Goal: Transaction & Acquisition: Download file/media

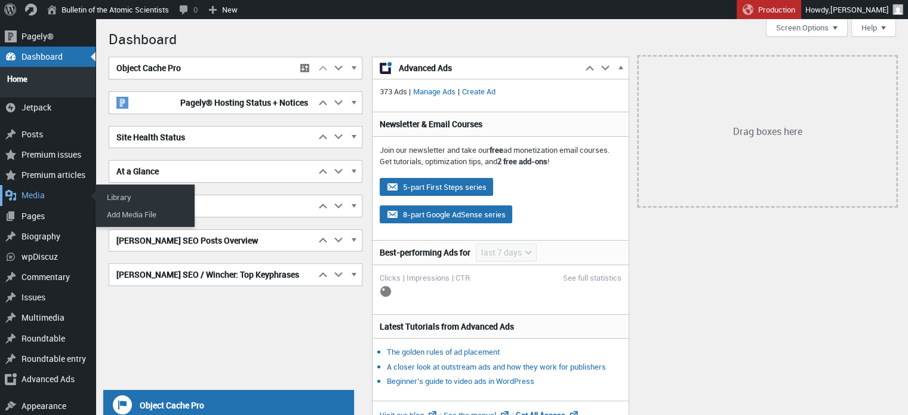
click at [42, 187] on div "Media" at bounding box center [48, 195] width 96 height 20
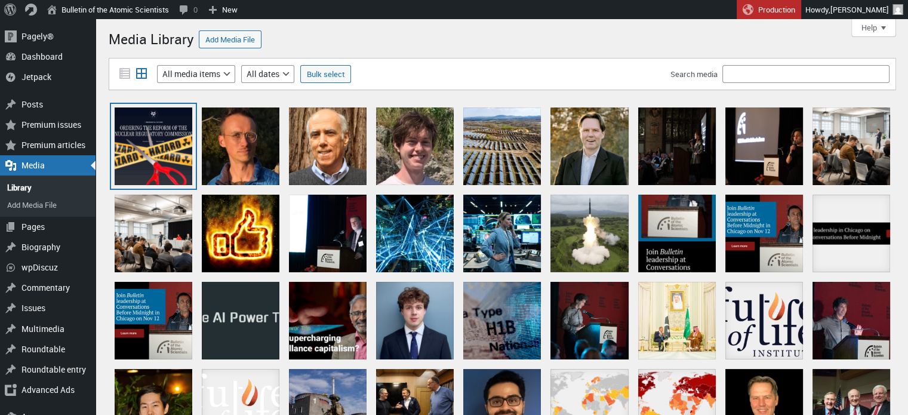
click at [171, 145] on div at bounding box center [154, 146] width 78 height 78
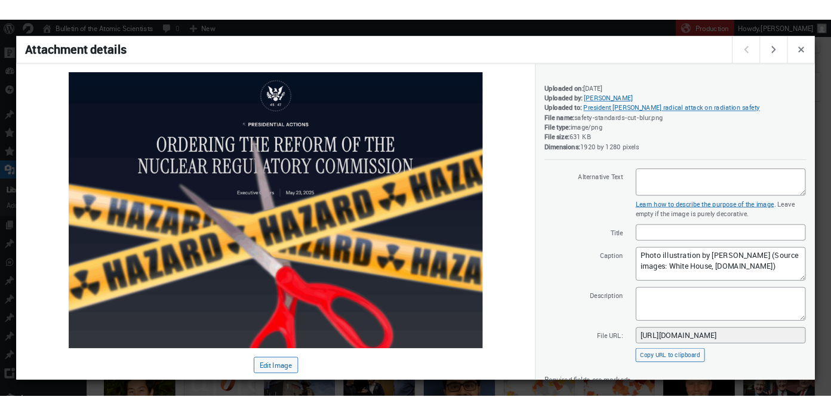
scroll to position [134, 0]
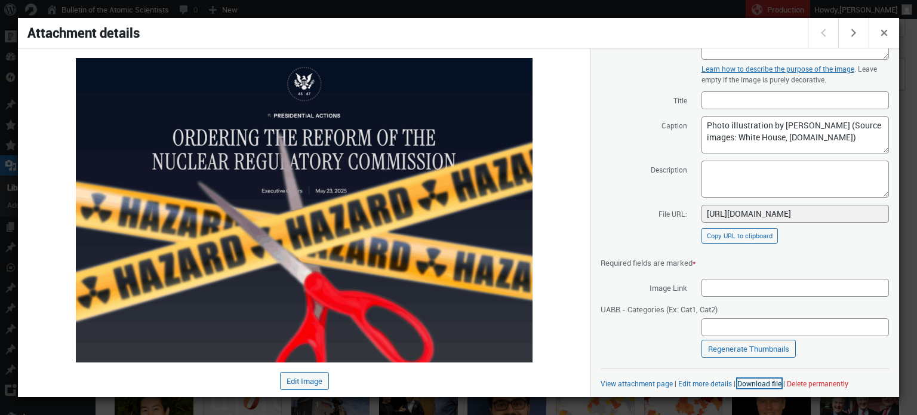
click at [760, 382] on link "Download file" at bounding box center [759, 384] width 44 height 10
drag, startPoint x: 786, startPoint y: 147, endPoint x: 692, endPoint y: 116, distance: 99.9
click at [692, 116] on span "Caption Photo illustration by [PERSON_NAME] (Source images: White House, [DOMAI…" at bounding box center [745, 135] width 289 height 38
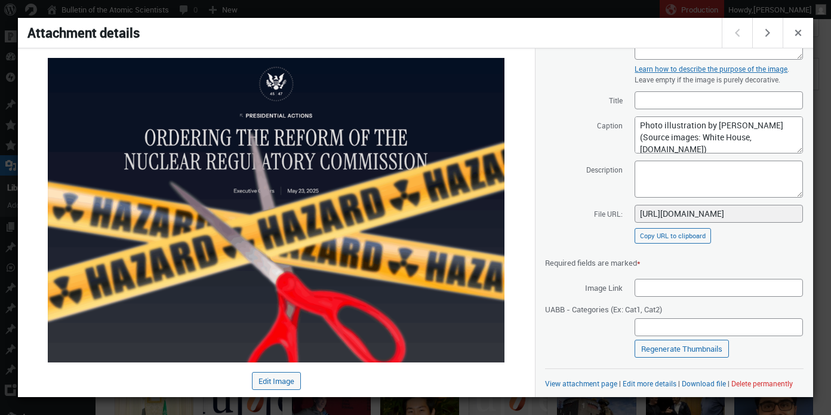
click at [471, 8] on div at bounding box center [415, 207] width 831 height 415
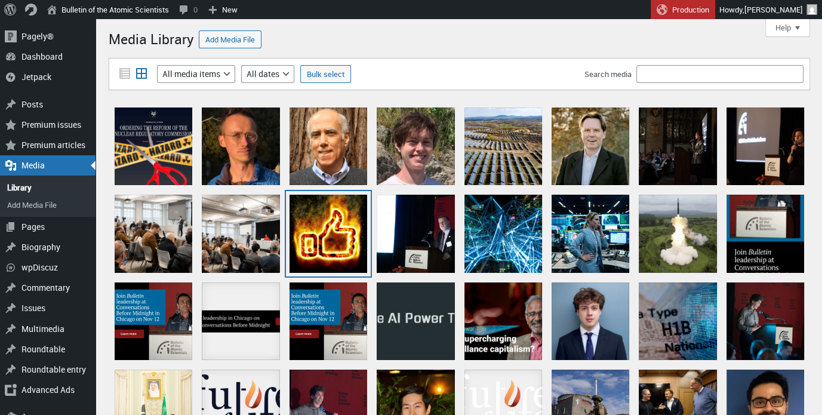
click at [336, 219] on div "fire-thumbs-up" at bounding box center [329, 234] width 78 height 78
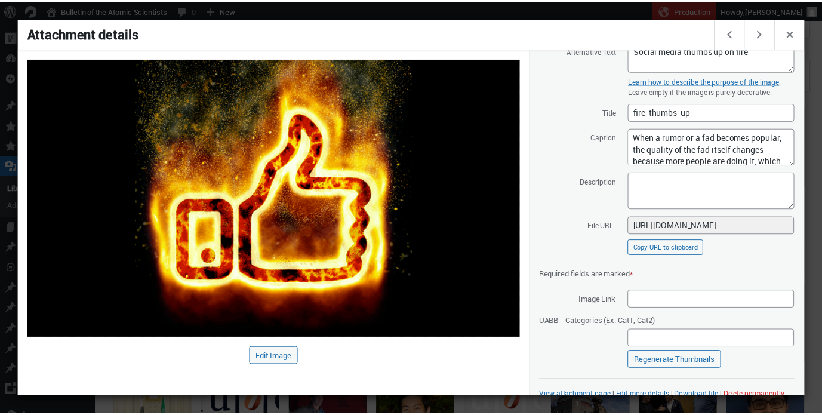
scroll to position [145, 0]
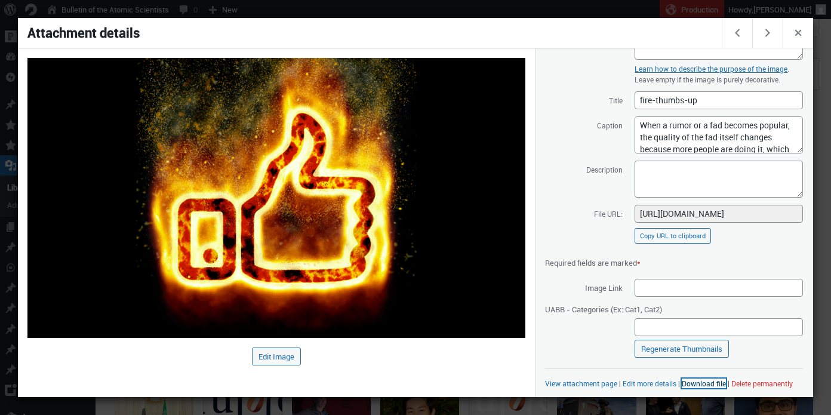
click at [705, 381] on link "Download file" at bounding box center [704, 384] width 44 height 10
click at [435, 12] on div at bounding box center [415, 207] width 831 height 415
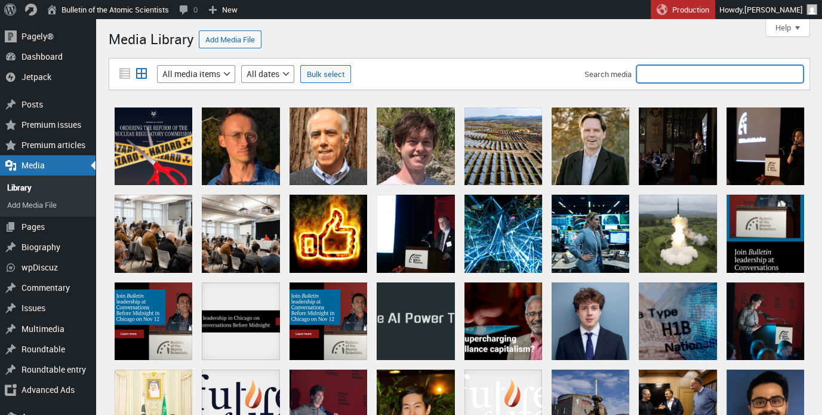
click at [654, 73] on input "Search media" at bounding box center [720, 74] width 167 height 18
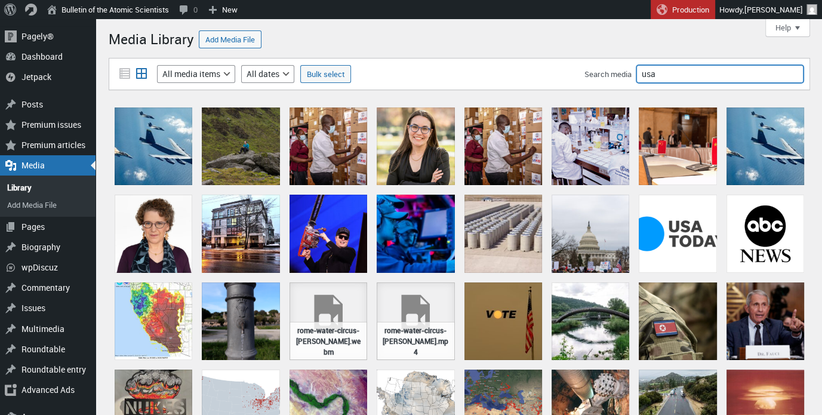
drag, startPoint x: 673, startPoint y: 71, endPoint x: 593, endPoint y: 75, distance: 80.1
click at [593, 75] on div "Search media [GEOGRAPHIC_DATA]" at bounding box center [694, 74] width 219 height 18
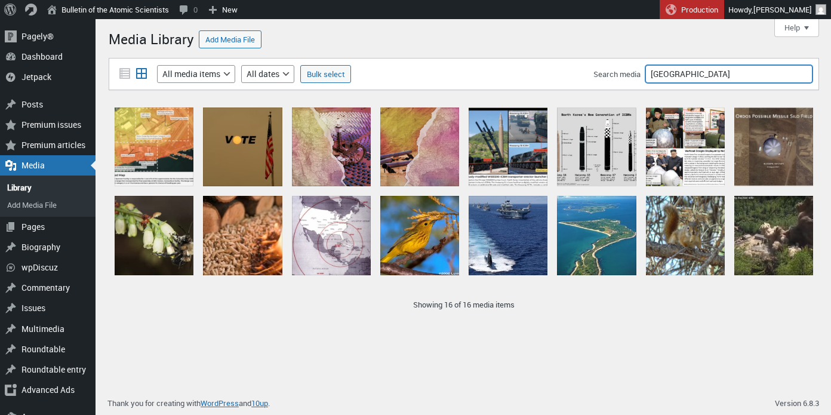
drag, startPoint x: 712, startPoint y: 71, endPoint x: 601, endPoint y: 73, distance: 111.1
click at [601, 73] on div "Search media [GEOGRAPHIC_DATA]" at bounding box center [703, 74] width 219 height 18
type input "[GEOGRAPHIC_DATA]"
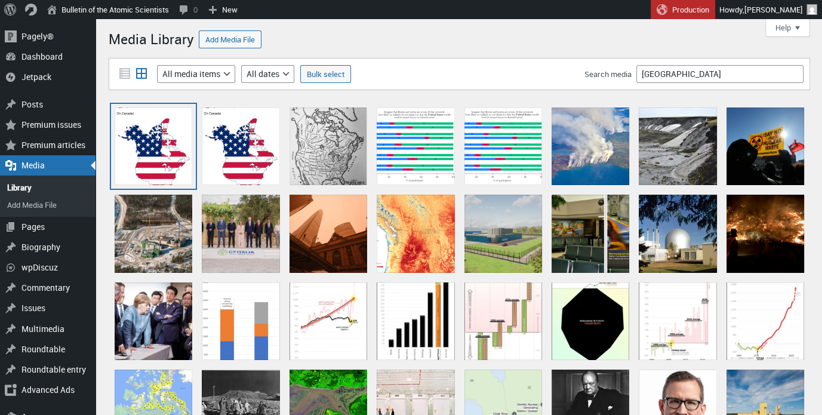
click at [128, 150] on div "XL_Trump Map Canada" at bounding box center [154, 146] width 78 height 78
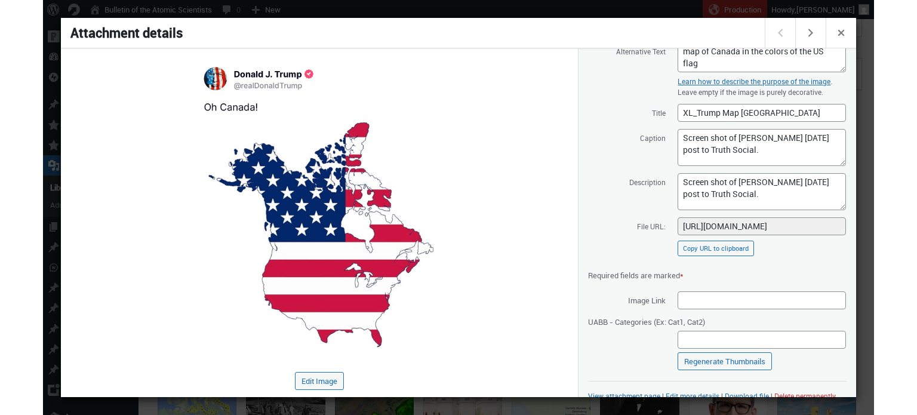
scroll to position [145, 0]
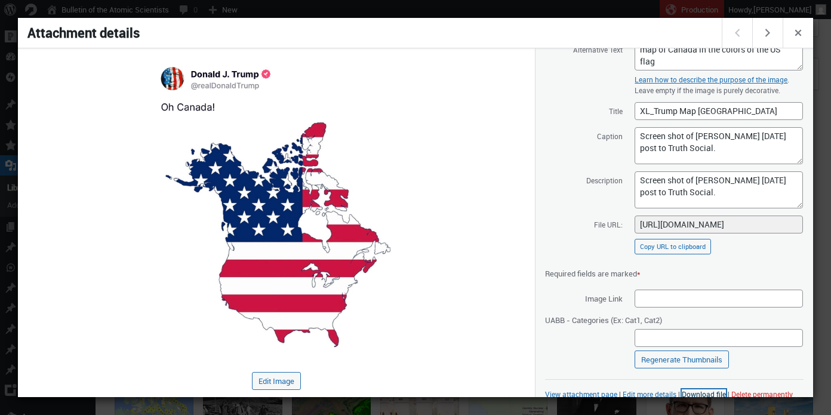
click at [696, 389] on link "Download file" at bounding box center [704, 394] width 44 height 10
